Goal: Transaction & Acquisition: Obtain resource

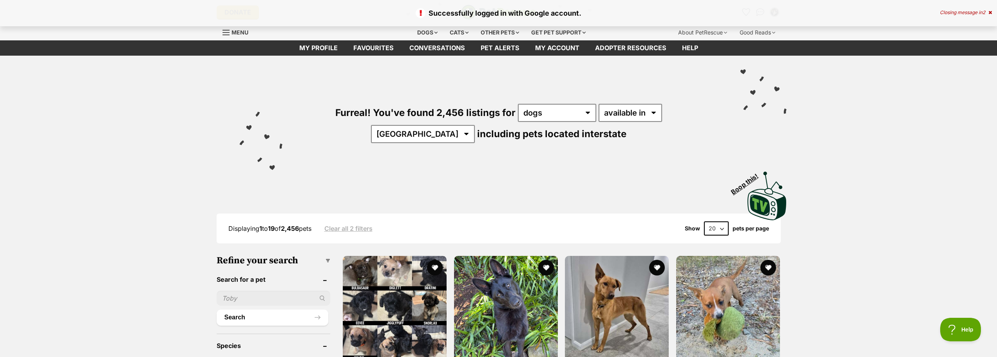
click at [993, 12] on div "Successfully logged in with Google account. Closing message in 2" at bounding box center [498, 13] width 997 height 26
click at [991, 14] on icon at bounding box center [991, 12] width 4 height 5
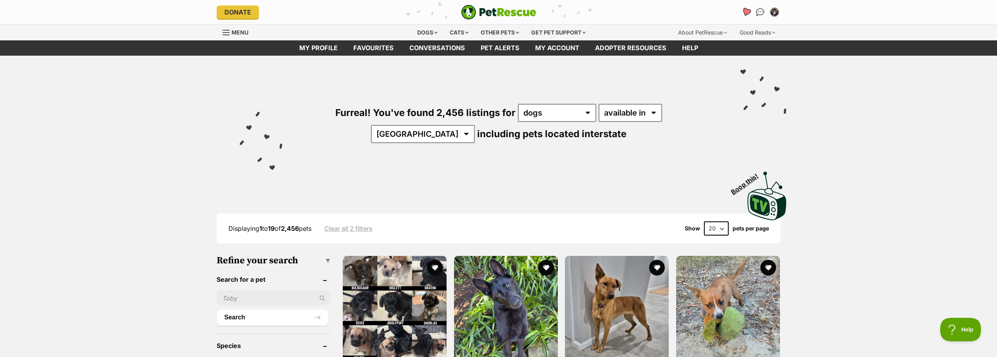
click at [748, 13] on icon "Favourites" at bounding box center [745, 11] width 9 height 9
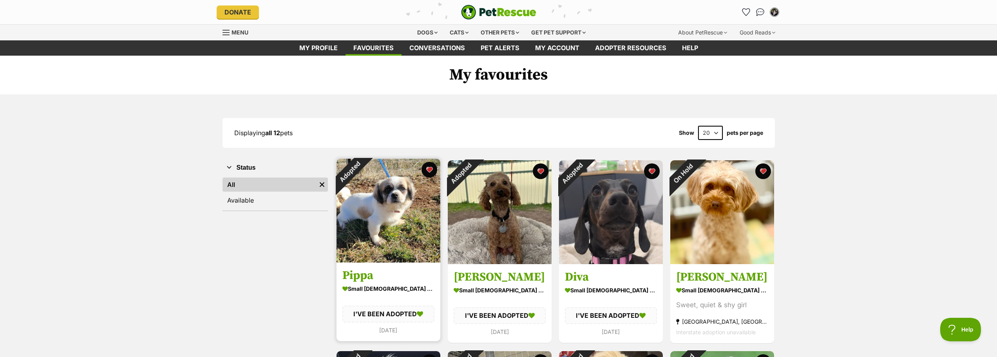
click at [379, 277] on h3 "Pippa" at bounding box center [389, 275] width 92 height 15
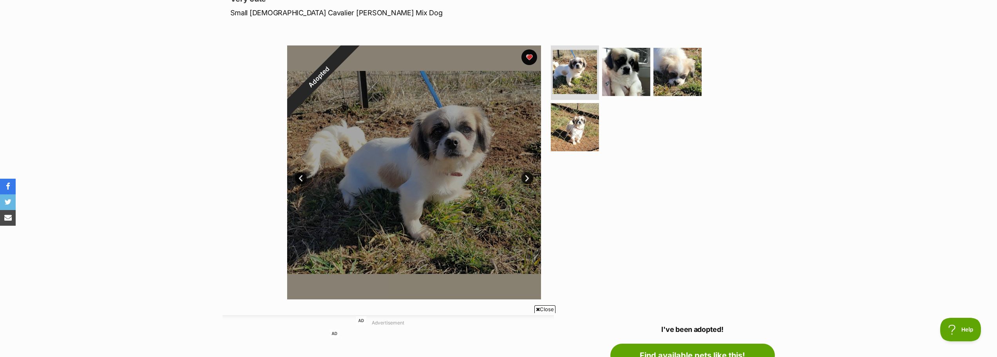
scroll to position [78, 0]
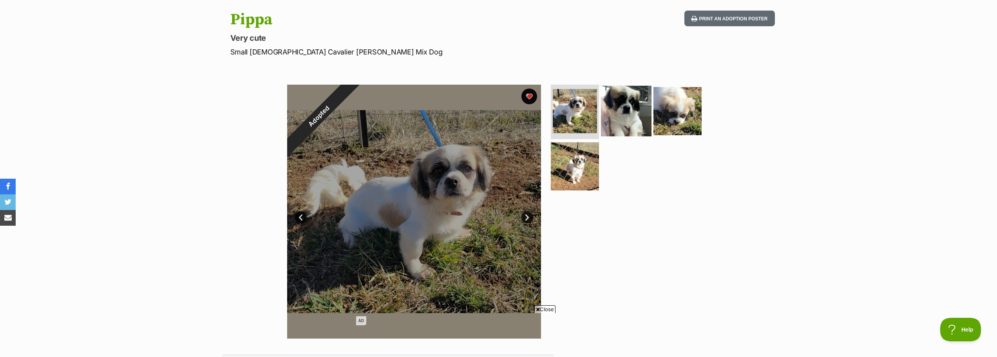
click at [642, 115] on img at bounding box center [626, 110] width 51 height 51
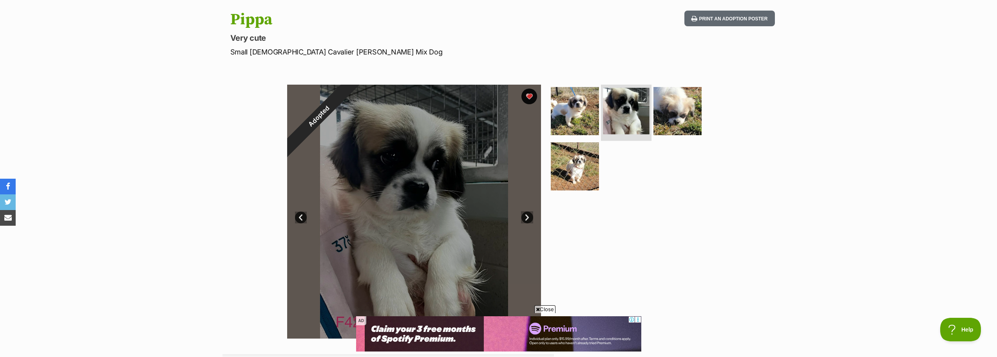
scroll to position [0, 0]
click at [685, 99] on img at bounding box center [677, 110] width 51 height 51
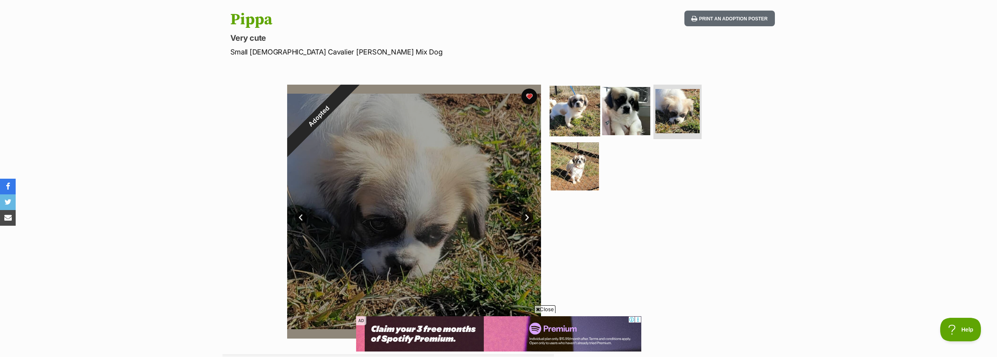
click at [586, 120] on img at bounding box center [575, 110] width 51 height 51
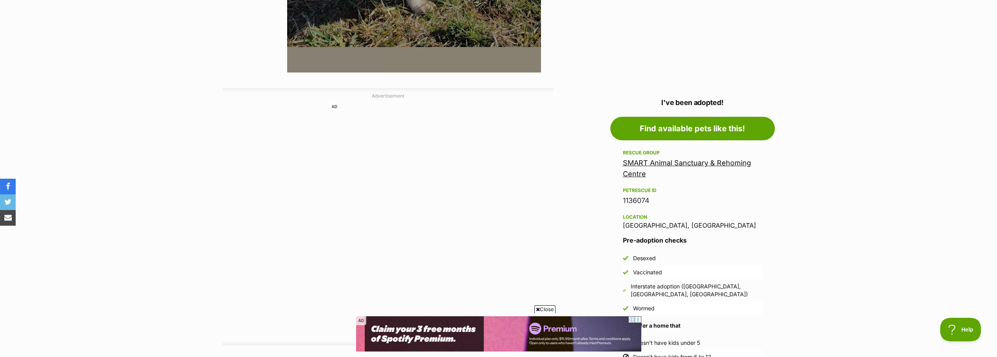
scroll to position [235, 0]
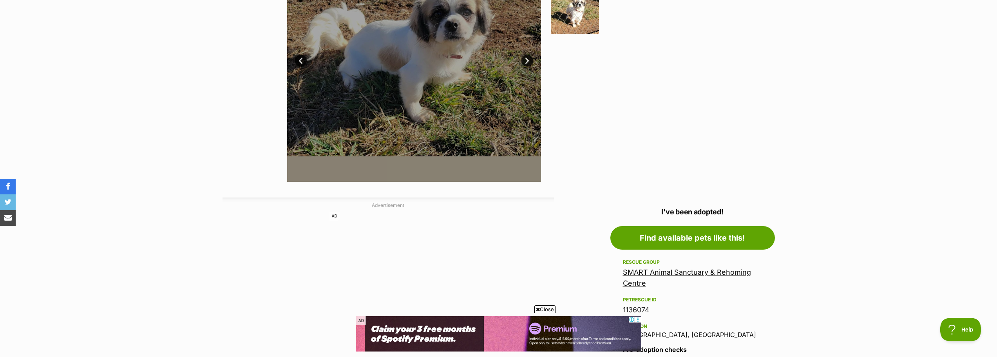
click at [698, 272] on link "SMART Animal Sanctuary & Rehoming Centre" at bounding box center [687, 277] width 128 height 19
